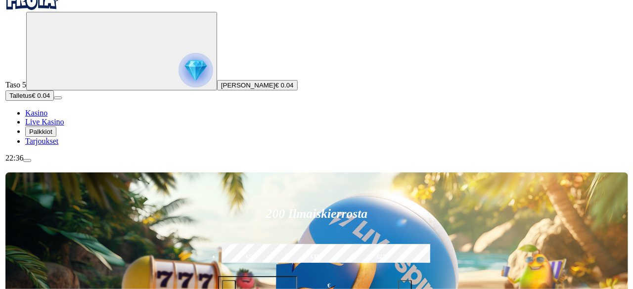
scroll to position [30, 0]
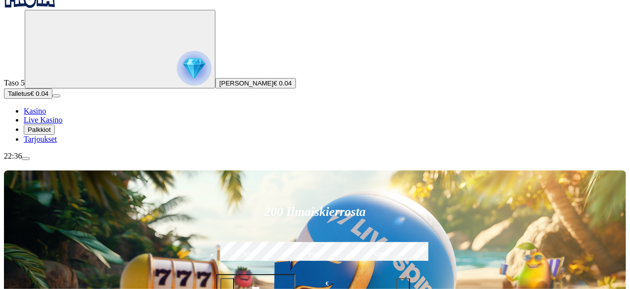
click at [52, 99] on circle "Primary" at bounding box center [102, 48] width 101 height 101
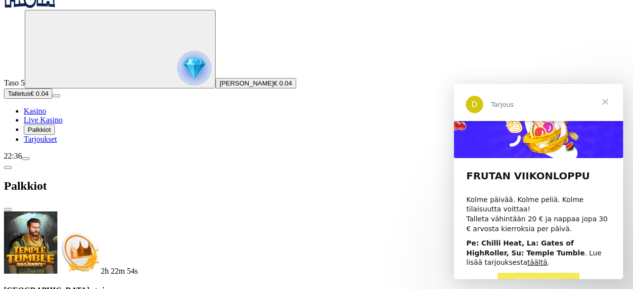
scroll to position [29, 0]
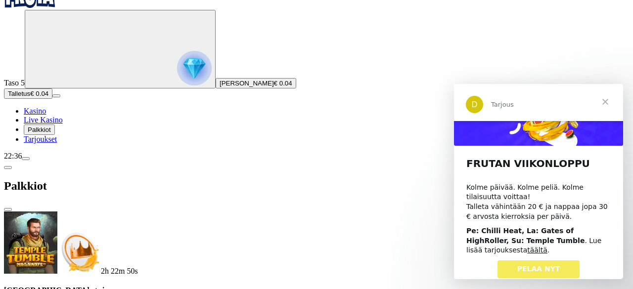
click at [603, 105] on span "Sulje" at bounding box center [605, 102] width 36 height 36
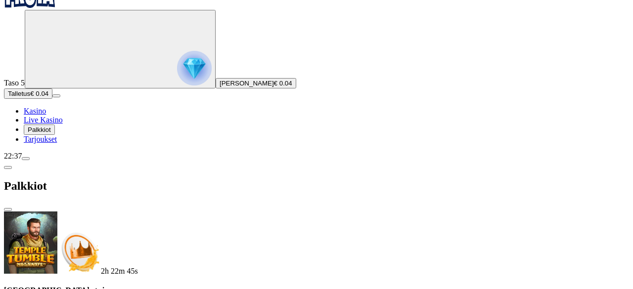
scroll to position [0, 0]
click at [8, 210] on span "close icon" at bounding box center [8, 210] width 0 height 0
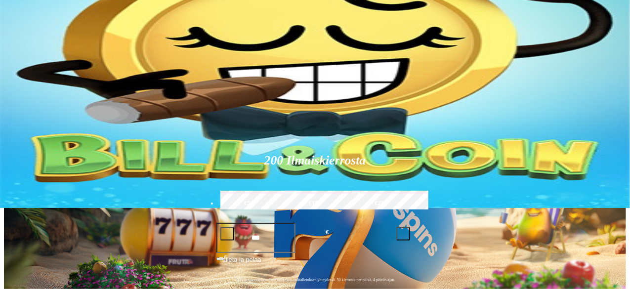
scroll to position [44, 0]
